Goal: Task Accomplishment & Management: Manage account settings

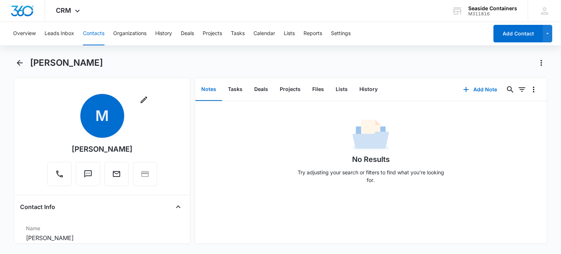
scroll to position [146, 0]
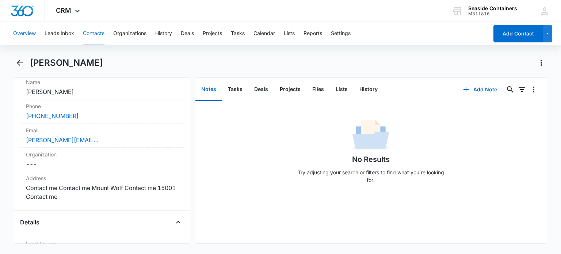
click at [27, 33] on button "Overview" at bounding box center [24, 33] width 23 height 23
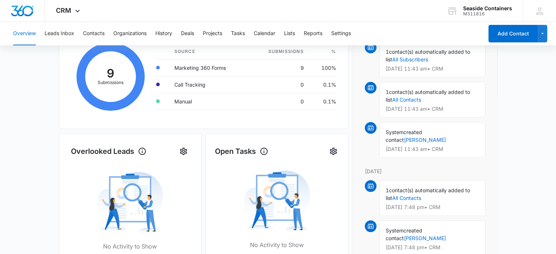
scroll to position [146, 0]
click at [446, 136] on link "[PERSON_NAME]" at bounding box center [425, 139] width 42 height 6
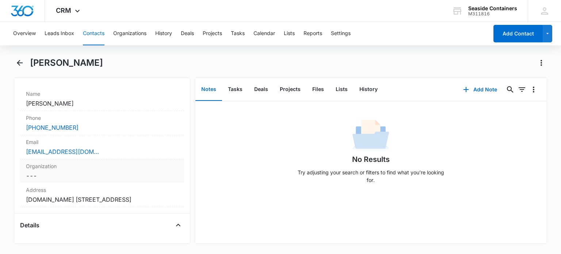
scroll to position [146, 0]
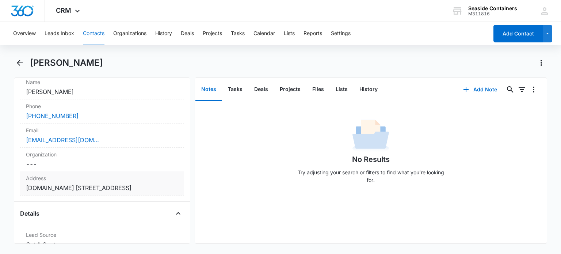
drag, startPoint x: 49, startPoint y: 186, endPoint x: 120, endPoint y: 186, distance: 71.3
click at [120, 186] on dd "Cancel Save Changes [DOMAIN_NAME] [STREET_ADDRESS]" at bounding box center [102, 187] width 152 height 9
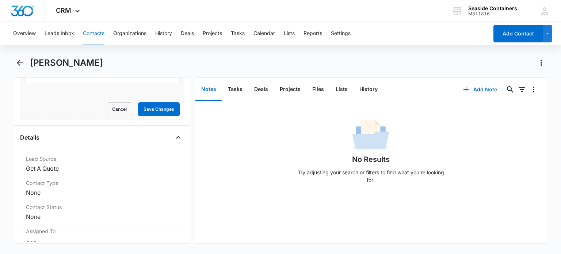
scroll to position [402, 0]
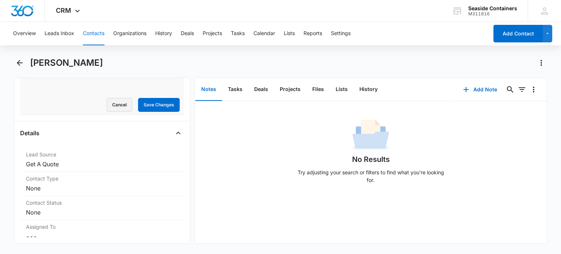
click at [110, 102] on button "Cancel" at bounding box center [120, 105] width 26 height 14
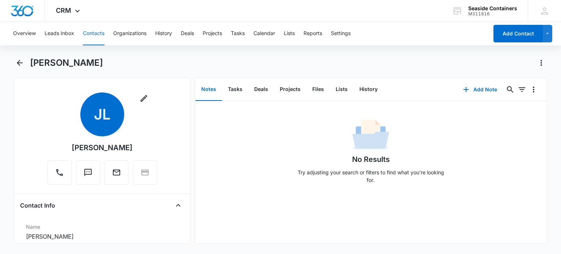
scroll to position [0, 0]
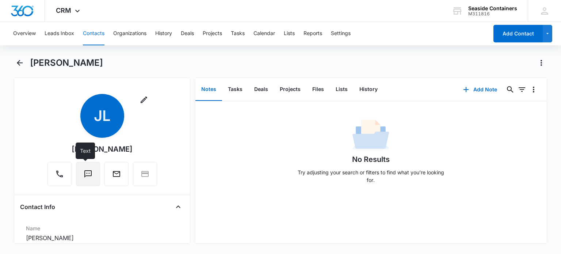
click at [84, 172] on icon "Text" at bounding box center [88, 174] width 9 height 9
click at [85, 175] on icon "Text" at bounding box center [87, 173] width 7 height 7
click at [86, 172] on icon "Text" at bounding box center [88, 174] width 9 height 9
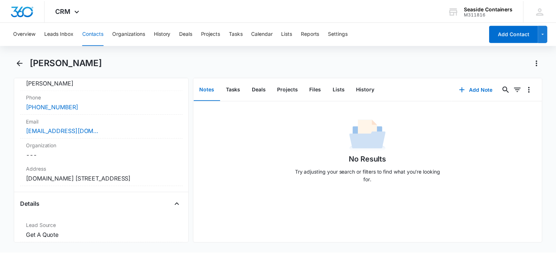
scroll to position [146, 0]
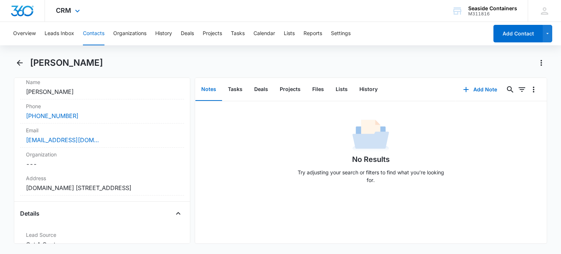
click at [6, 19] on div at bounding box center [22, 11] width 45 height 22
click at [20, 60] on icon "Back" at bounding box center [19, 62] width 9 height 9
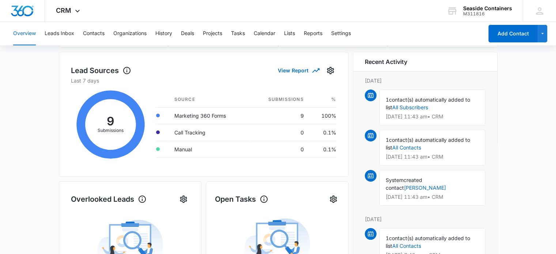
scroll to position [110, 0]
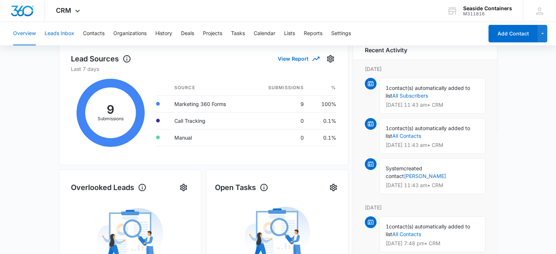
click at [55, 32] on button "Leads Inbox" at bounding box center [60, 33] width 30 height 23
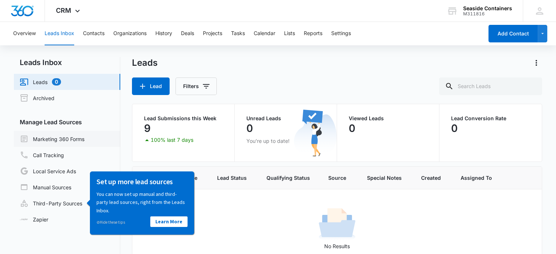
click at [58, 138] on link "Marketing 360 Forms" at bounding box center [52, 138] width 65 height 9
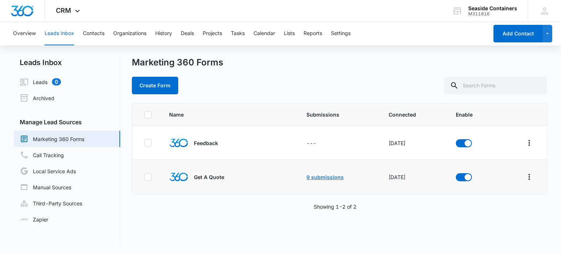
click at [325, 175] on link "9 submissions" at bounding box center [325, 177] width 37 height 6
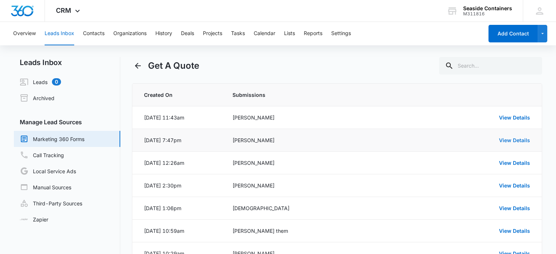
click at [509, 139] on link "View Details" at bounding box center [514, 140] width 31 height 6
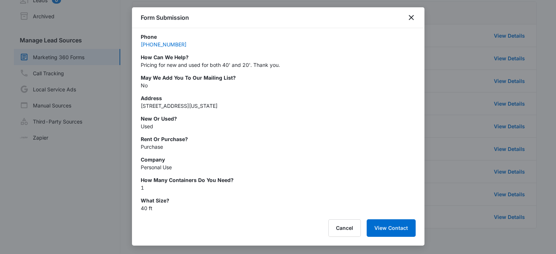
scroll to position [89, 0]
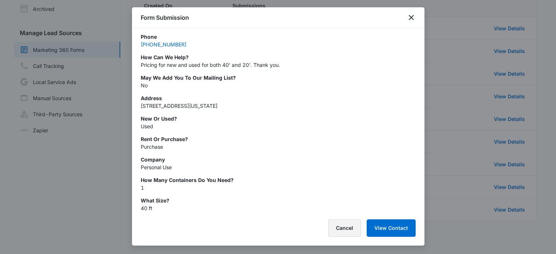
click at [341, 227] on button "Cancel" at bounding box center [344, 228] width 33 height 18
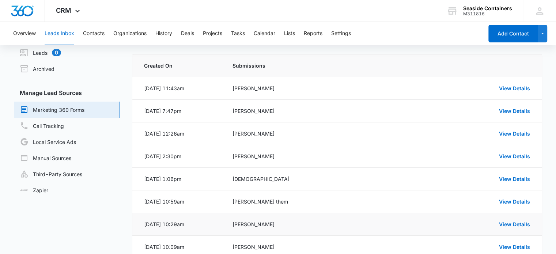
scroll to position [16, 0]
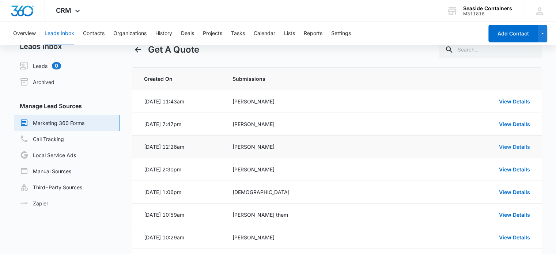
click at [512, 145] on link "View Details" at bounding box center [514, 147] width 31 height 6
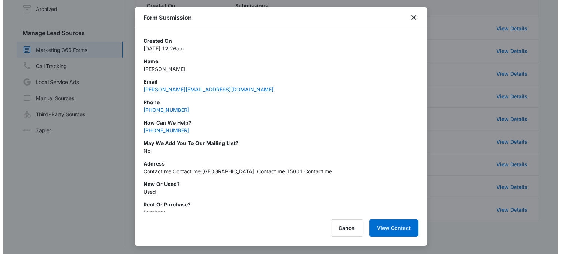
scroll to position [0, 0]
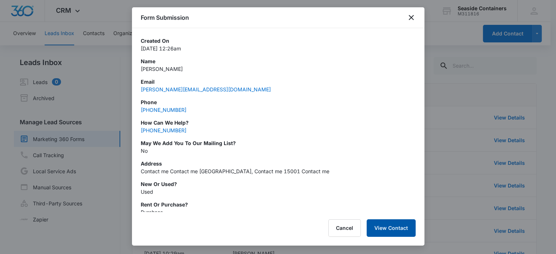
click at [387, 227] on button "View Contact" at bounding box center [391, 228] width 49 height 18
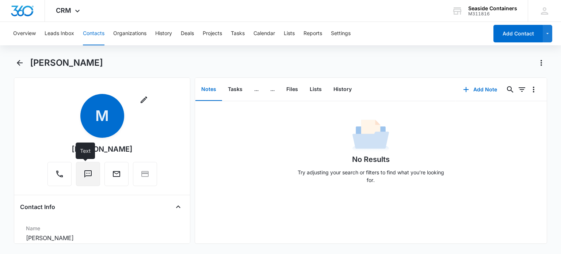
click at [84, 174] on icon "Text" at bounding box center [88, 174] width 9 height 9
click at [19, 62] on icon "Back" at bounding box center [19, 62] width 9 height 9
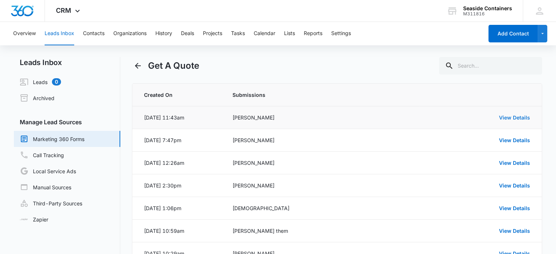
click at [516, 115] on link "View Details" at bounding box center [514, 117] width 31 height 6
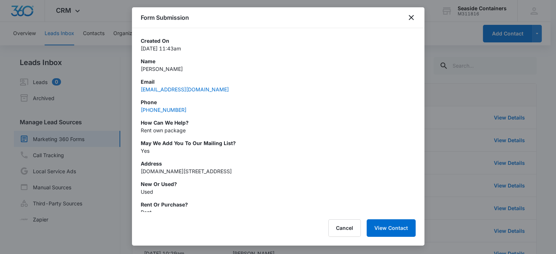
drag, startPoint x: 155, startPoint y: 109, endPoint x: 235, endPoint y: 101, distance: 80.1
click at [262, 95] on div "Created On [DATE] 11:43am Name [PERSON_NAME] Email [EMAIL_ADDRESS][DOMAIN_NAME]…" at bounding box center [278, 157] width 275 height 240
drag, startPoint x: 138, startPoint y: 109, endPoint x: 184, endPoint y: 115, distance: 46.5
click at [184, 115] on div "Created On [DATE] 11:43am Name [PERSON_NAME] Email [EMAIL_ADDRESS][DOMAIN_NAME]…" at bounding box center [278, 120] width 292 height 184
copy link "[PHONE_NUMBER]"
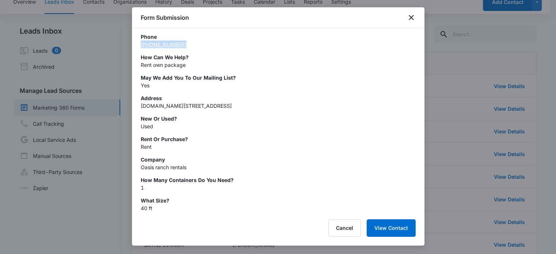
scroll to position [73, 0]
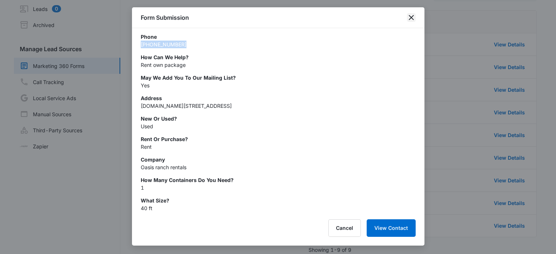
drag, startPoint x: 409, startPoint y: 18, endPoint x: 396, endPoint y: 35, distance: 21.7
click at [409, 17] on icon "close" at bounding box center [411, 17] width 9 height 9
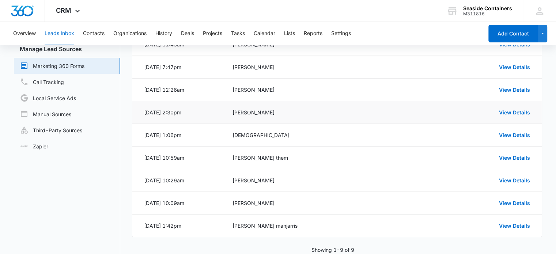
scroll to position [0, 0]
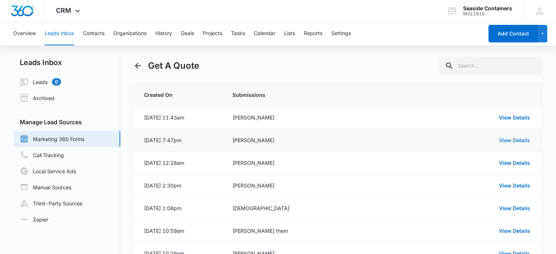
click at [504, 140] on link "View Details" at bounding box center [514, 140] width 31 height 6
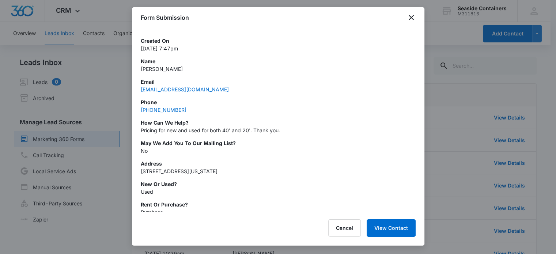
drag, startPoint x: 140, startPoint y: 170, endPoint x: 279, endPoint y: 176, distance: 139.0
click at [279, 176] on div "Created On [DATE] 7:47pm Name [PERSON_NAME] Email [EMAIL_ADDRESS][DOMAIN_NAME] …" at bounding box center [278, 157] width 275 height 240
click at [386, 227] on button "View Contact" at bounding box center [391, 228] width 49 height 18
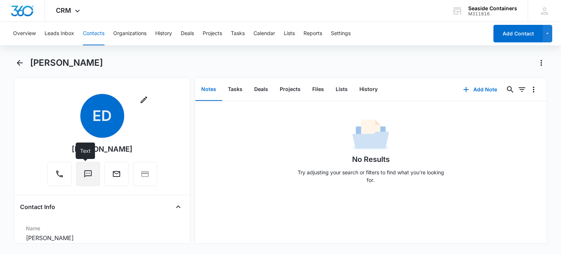
click at [84, 173] on icon "Text" at bounding box center [87, 173] width 7 height 7
click at [19, 60] on icon "Back" at bounding box center [20, 63] width 6 height 6
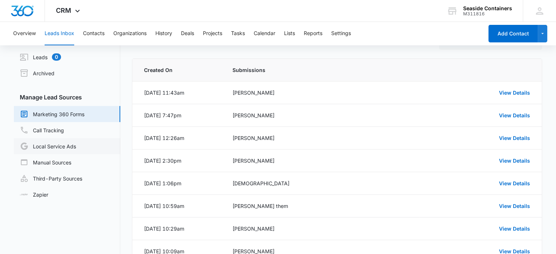
scroll to position [37, 0]
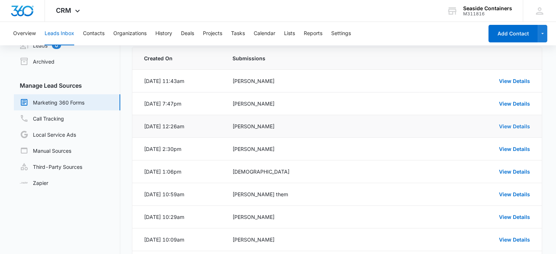
click at [513, 124] on link "View Details" at bounding box center [514, 126] width 31 height 6
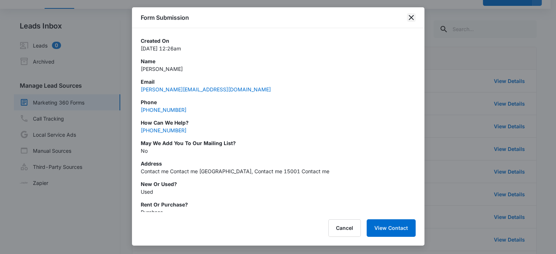
click at [407, 13] on icon "close" at bounding box center [411, 17] width 9 height 9
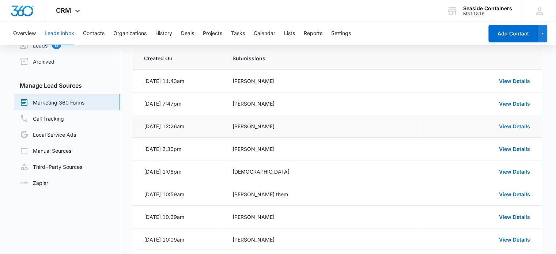
click at [509, 128] on link "View Details" at bounding box center [514, 126] width 31 height 6
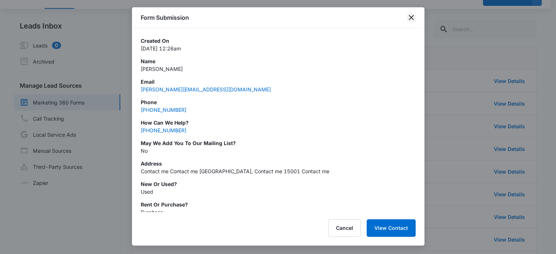
click at [409, 16] on icon "close" at bounding box center [411, 17] width 9 height 9
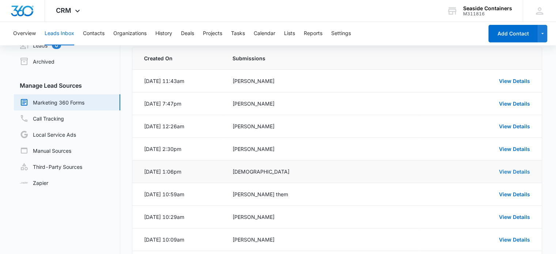
click at [511, 171] on link "View Details" at bounding box center [514, 171] width 31 height 6
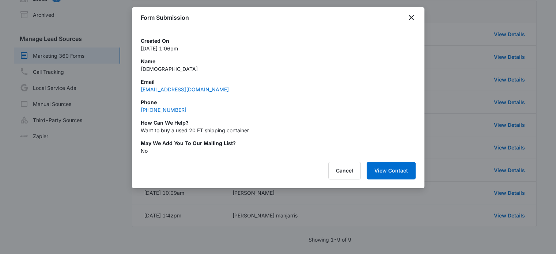
scroll to position [89, 0]
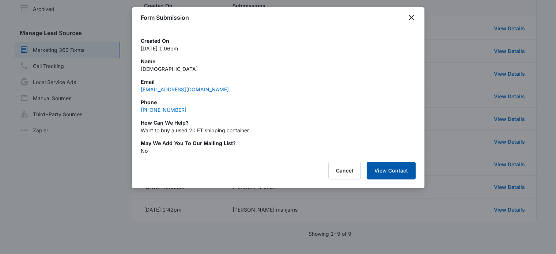
click at [380, 169] on button "View Contact" at bounding box center [391, 171] width 49 height 18
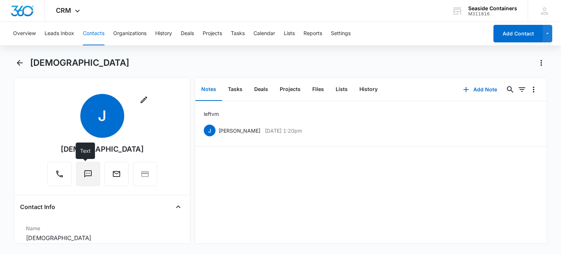
click at [83, 180] on button "Text" at bounding box center [88, 174] width 24 height 24
click at [26, 103] on div "Remove [PERSON_NAME]" at bounding box center [102, 141] width 164 height 95
click at [19, 62] on icon "Back" at bounding box center [19, 62] width 9 height 9
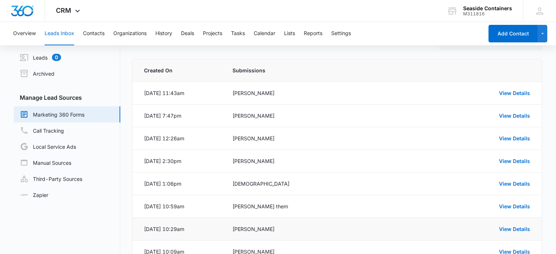
scroll to position [73, 0]
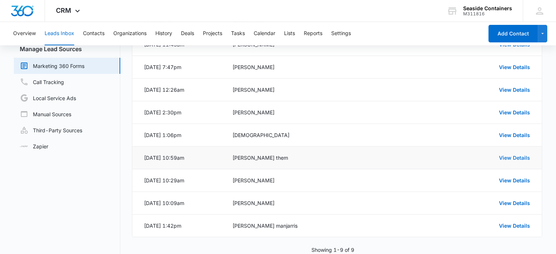
click at [506, 156] on link "View Details" at bounding box center [514, 158] width 31 height 6
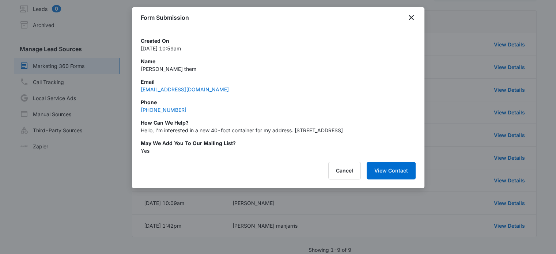
drag, startPoint x: 296, startPoint y: 130, endPoint x: 415, endPoint y: 128, distance: 119.1
click at [415, 128] on div "Created On [DATE] 10:59am Name [PERSON_NAME] them Email [EMAIL_ADDRESS][DOMAIN_…" at bounding box center [278, 91] width 292 height 126
click at [410, 18] on icon "close" at bounding box center [411, 17] width 9 height 9
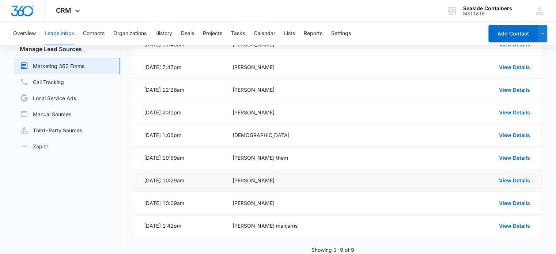
click at [513, 176] on div "View Details" at bounding box center [479, 180] width 102 height 8
click at [512, 179] on link "View Details" at bounding box center [514, 180] width 31 height 6
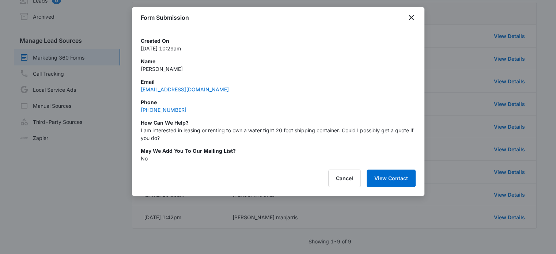
scroll to position [89, 0]
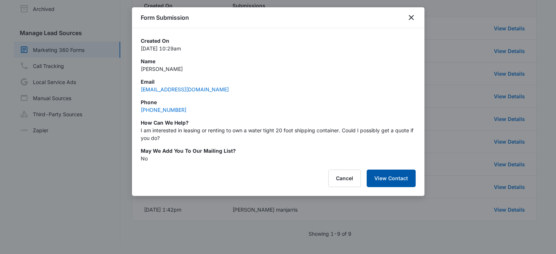
click at [390, 179] on button "View Contact" at bounding box center [391, 179] width 49 height 18
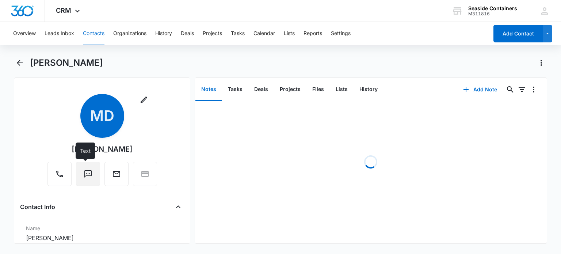
click at [84, 172] on icon "Text" at bounding box center [88, 174] width 9 height 9
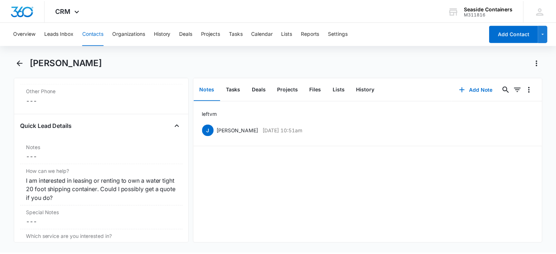
scroll to position [585, 0]
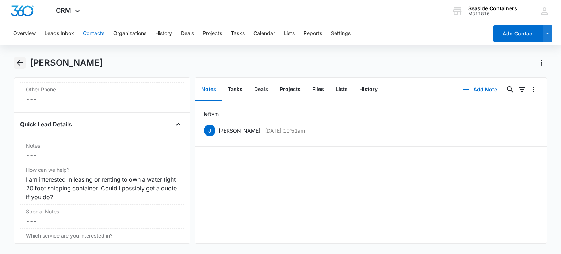
click at [17, 60] on icon "Back" at bounding box center [19, 62] width 9 height 9
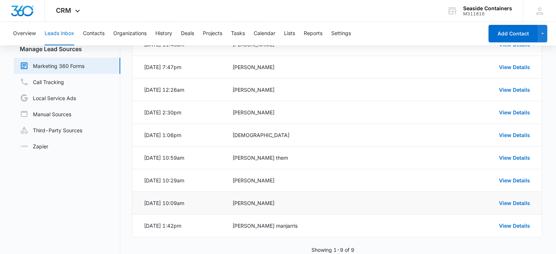
scroll to position [89, 0]
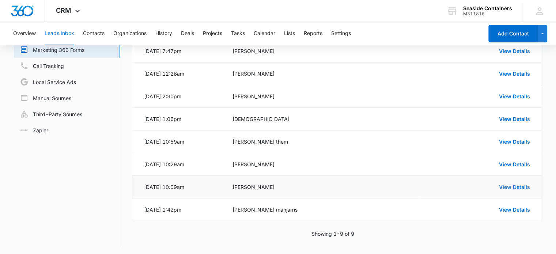
click at [512, 184] on link "View Details" at bounding box center [514, 187] width 31 height 6
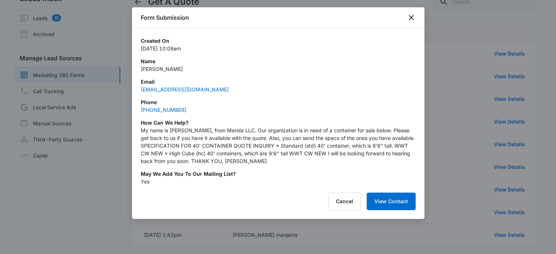
scroll to position [53, 0]
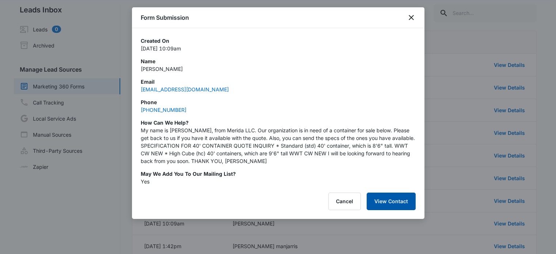
click at [387, 199] on button "View Contact" at bounding box center [391, 202] width 49 height 18
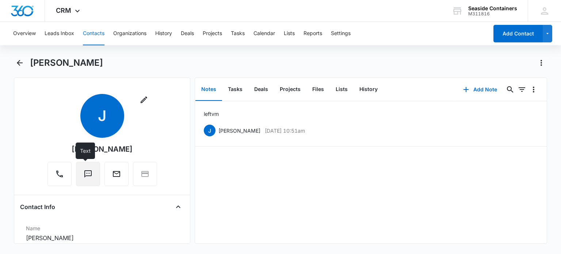
click at [84, 172] on icon "Text" at bounding box center [87, 173] width 7 height 7
click at [20, 63] on icon "Back" at bounding box center [20, 63] width 6 height 6
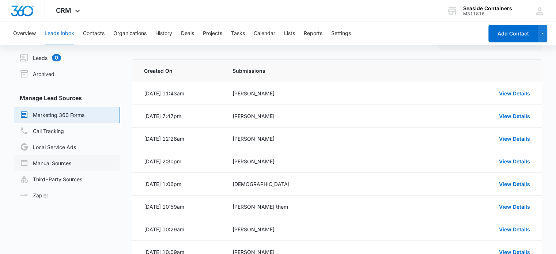
scroll to position [89, 0]
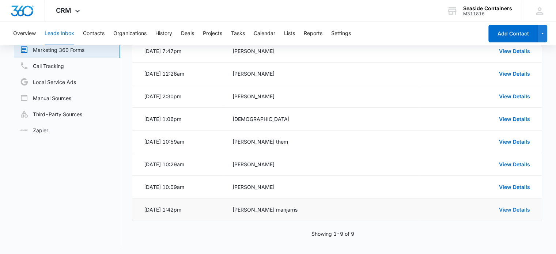
click at [515, 207] on link "View Details" at bounding box center [514, 209] width 31 height 6
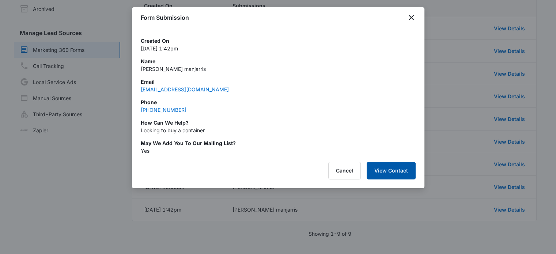
click at [390, 172] on button "View Contact" at bounding box center [391, 171] width 49 height 18
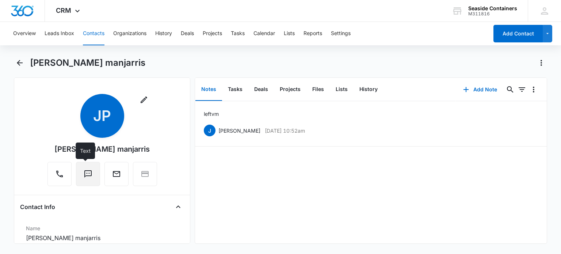
click at [85, 173] on icon "Text" at bounding box center [87, 173] width 7 height 7
